Goal: Check status: Check status

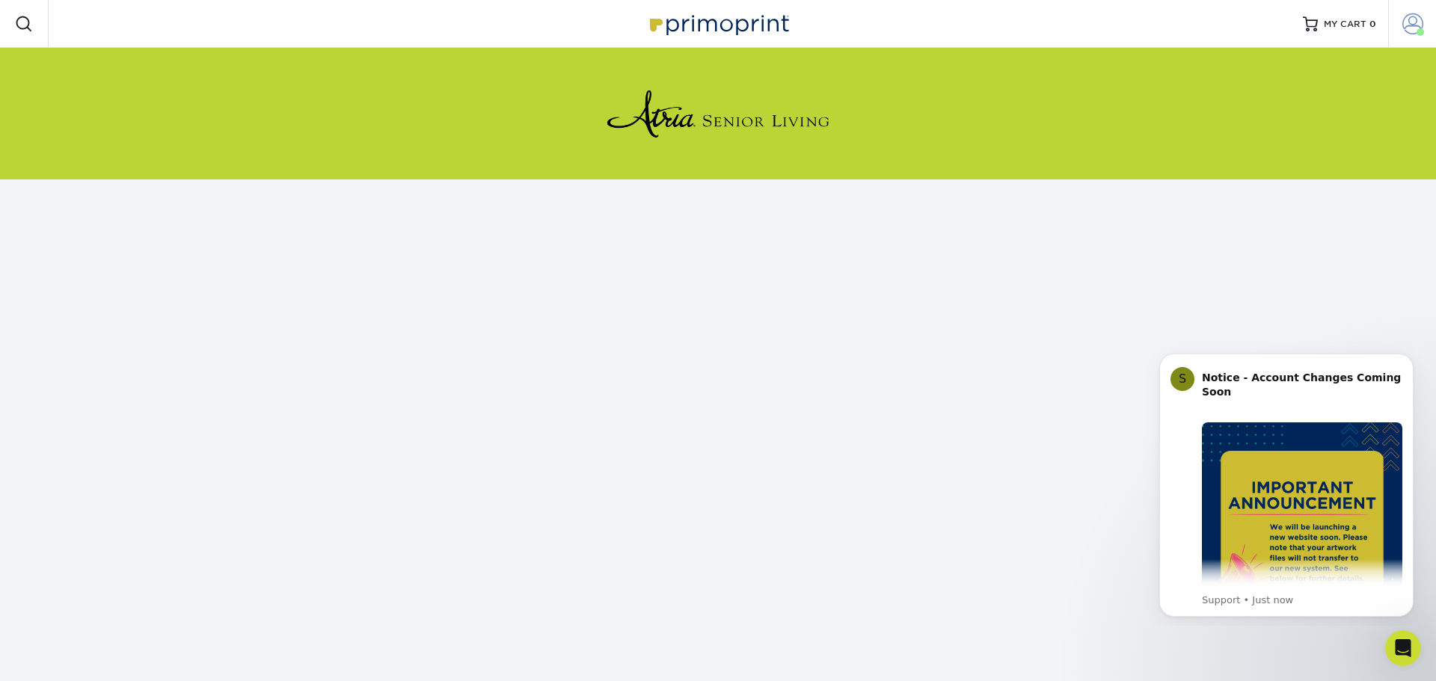
click at [1415, 34] on link "Account" at bounding box center [1412, 24] width 48 height 48
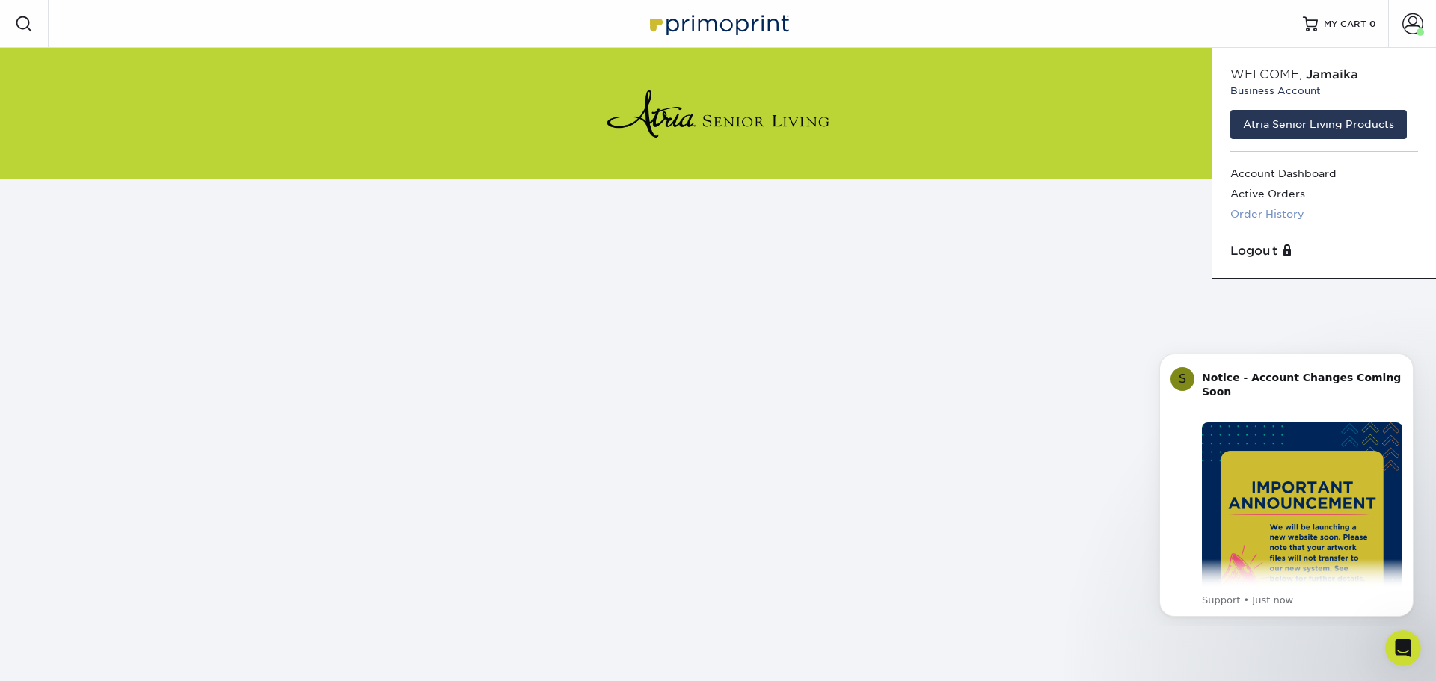
click at [1277, 215] on link "Order History" at bounding box center [1324, 214] width 188 height 20
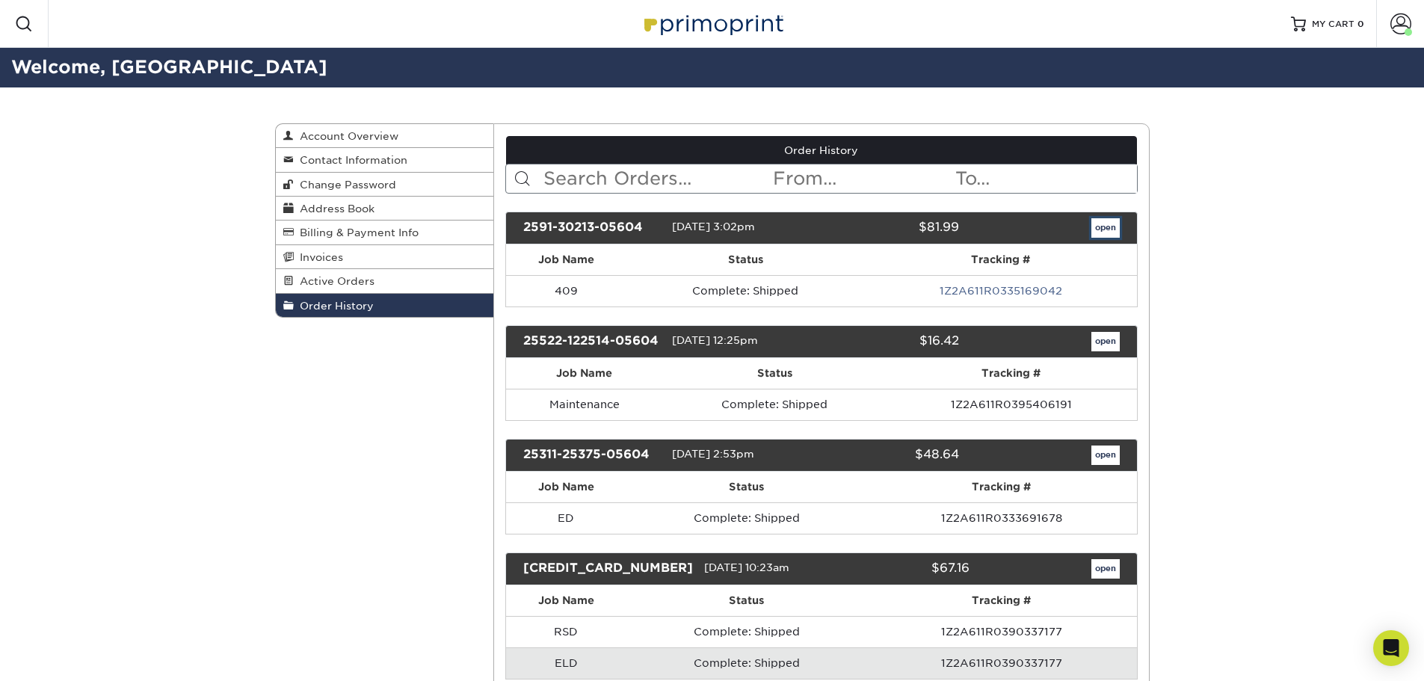
click at [1109, 231] on link "open" at bounding box center [1106, 227] width 28 height 19
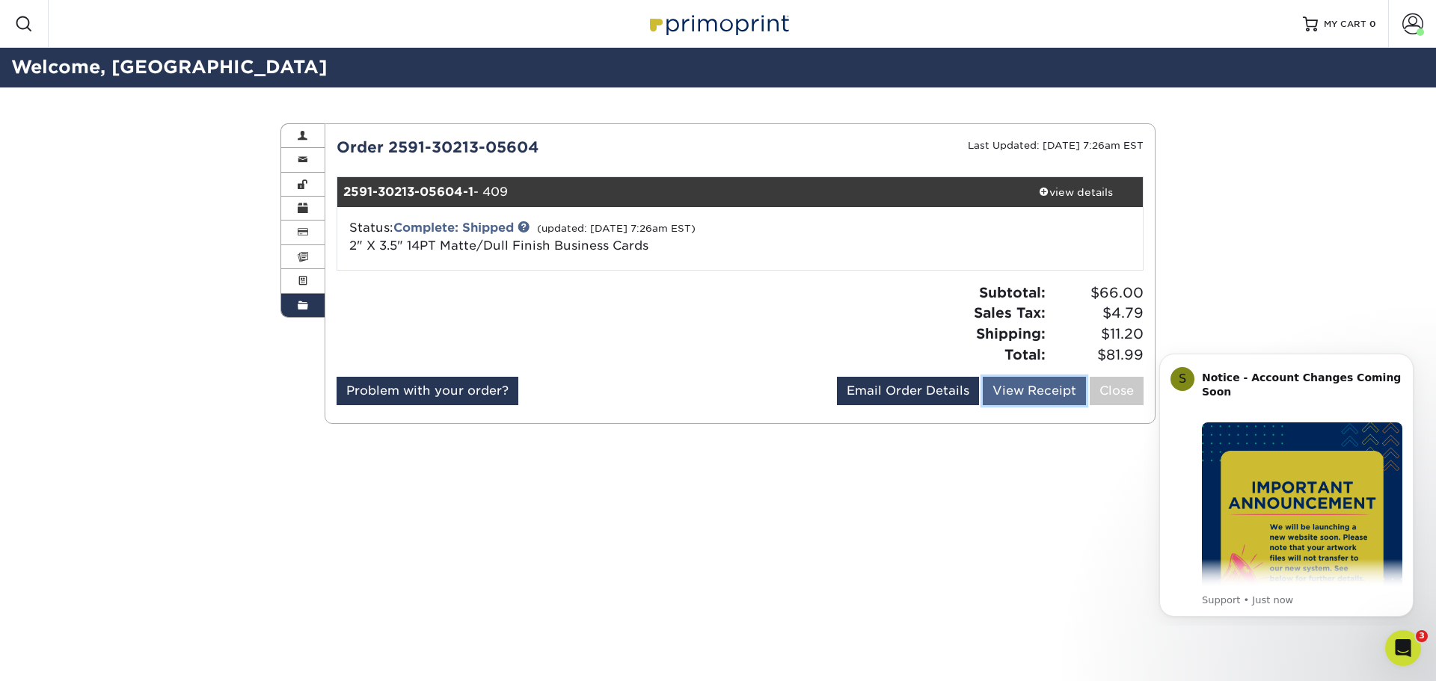
click at [1000, 388] on link "View Receipt" at bounding box center [1034, 391] width 103 height 28
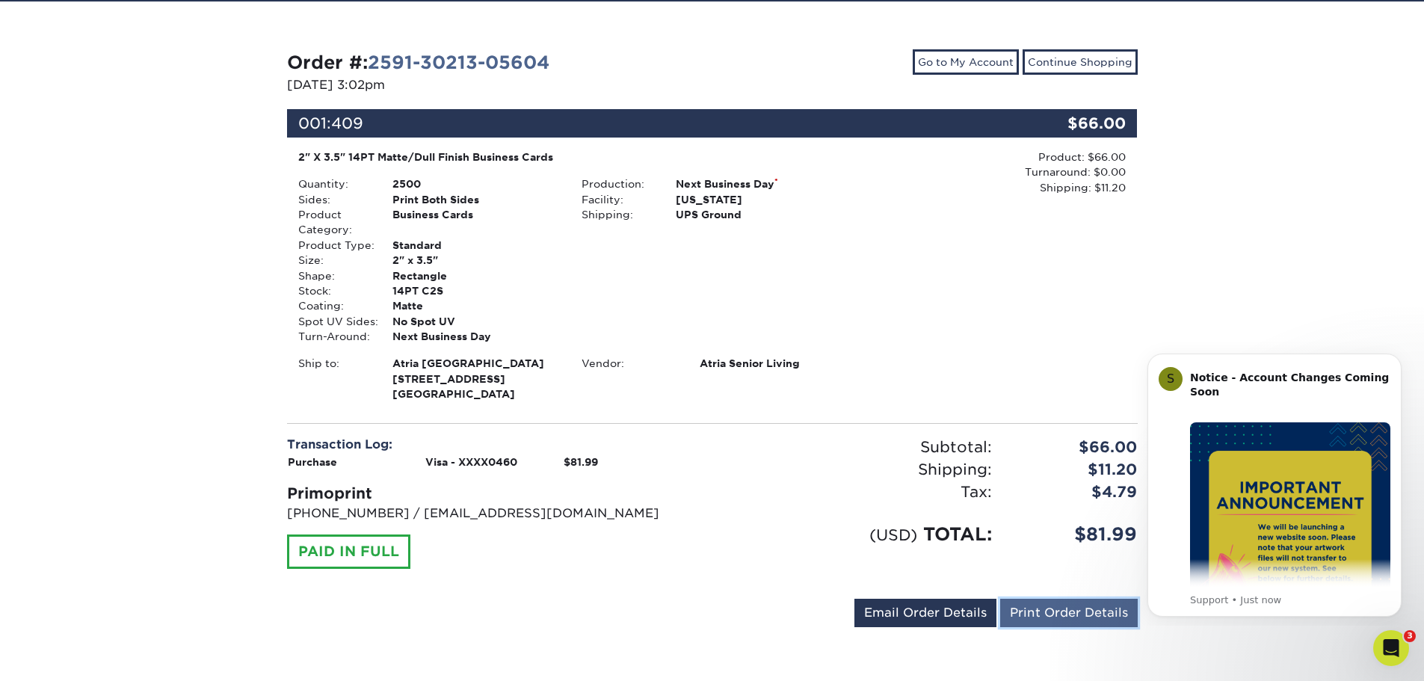
click at [1012, 612] on link "Print Order Details" at bounding box center [1069, 613] width 138 height 28
